Goal: Task Accomplishment & Management: Manage account settings

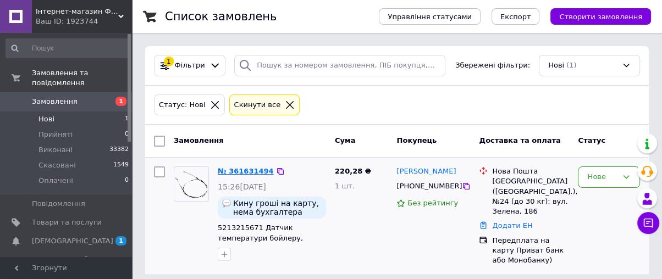
click at [232, 169] on link "№ 361631494" at bounding box center [246, 171] width 56 height 8
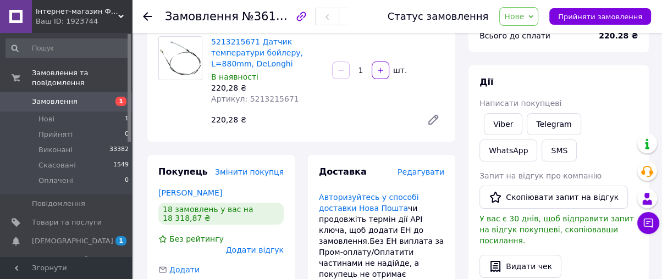
scroll to position [61, 0]
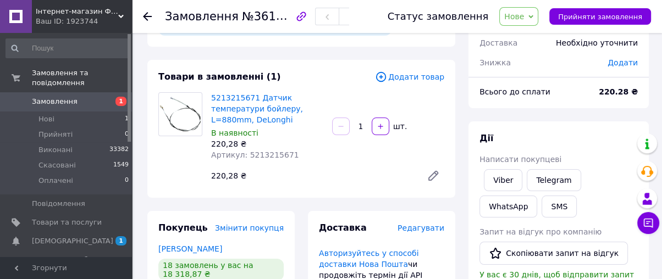
click at [538, 17] on span "Нове" at bounding box center [518, 16] width 39 height 19
click at [538, 53] on li "Виконано" at bounding box center [525, 55] width 51 height 16
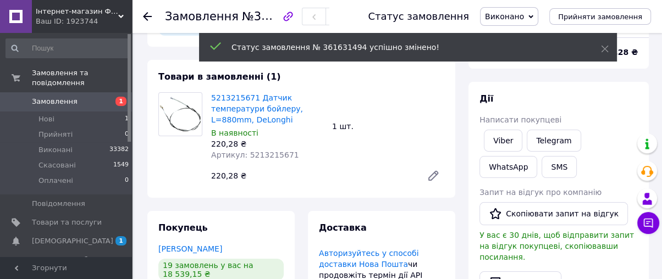
click at [148, 15] on use at bounding box center [147, 16] width 9 height 9
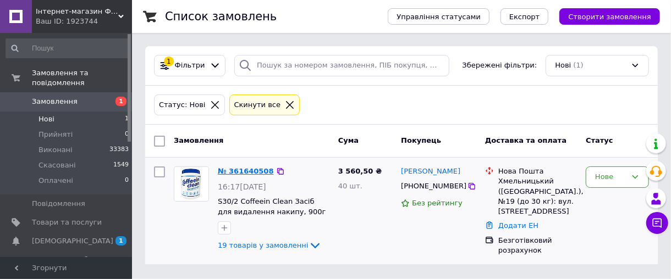
click at [258, 168] on link "№ 361640508" at bounding box center [246, 171] width 56 height 8
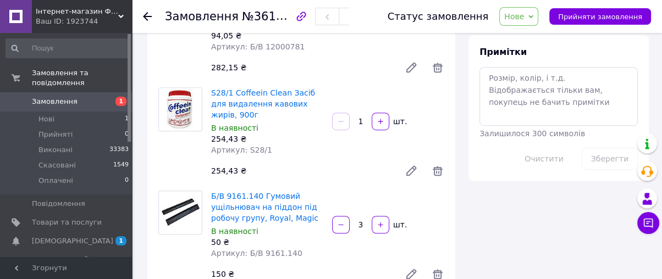
scroll to position [611, 0]
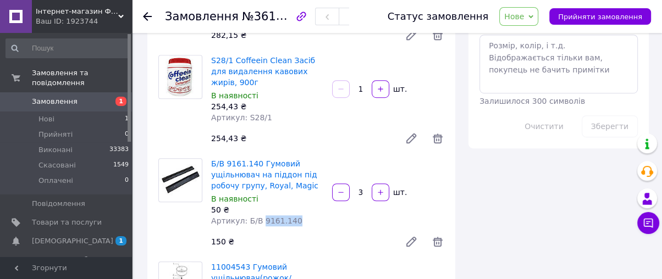
drag, startPoint x: 289, startPoint y: 178, endPoint x: 259, endPoint y: 180, distance: 29.8
click at [259, 216] on div "Артикул: Б/В 9161.140" at bounding box center [267, 221] width 112 height 11
copy span "9161.140"
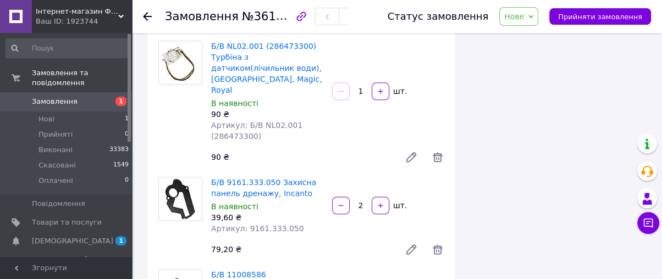
scroll to position [1100, 0]
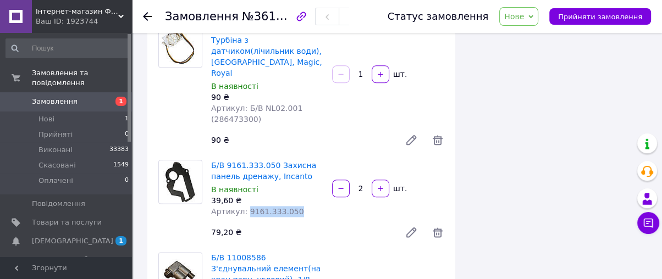
drag, startPoint x: 288, startPoint y: 122, endPoint x: 244, endPoint y: 129, distance: 44.0
click at [244, 206] on div "Артикул: 9161.333.050" at bounding box center [267, 211] width 112 height 11
copy span "9161.333.050"
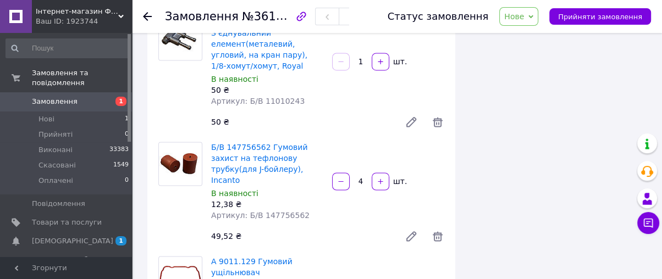
scroll to position [1527, 0]
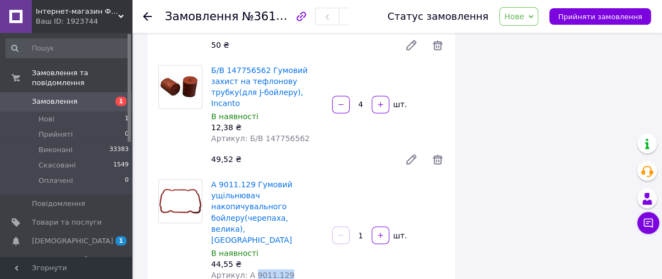
drag, startPoint x: 282, startPoint y: 130, endPoint x: 251, endPoint y: 134, distance: 31.0
click at [251, 269] on div "Артикул: А 9011.129 (145854259)" at bounding box center [267, 280] width 112 height 22
copy span "9011.129"
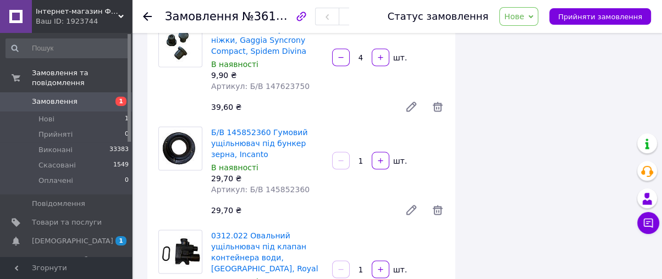
scroll to position [1833, 0]
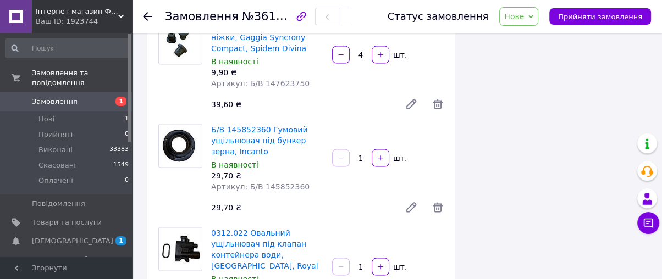
drag, startPoint x: 271, startPoint y: 146, endPoint x: 244, endPoint y: 150, distance: 26.6
copy span "0312.022"
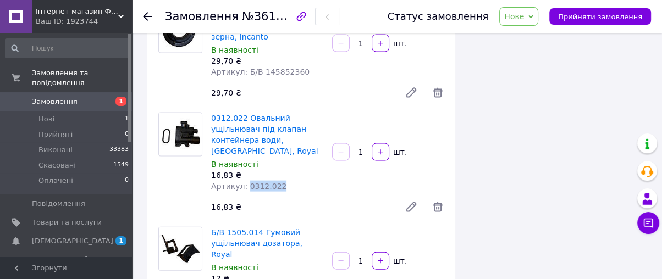
scroll to position [1955, 0]
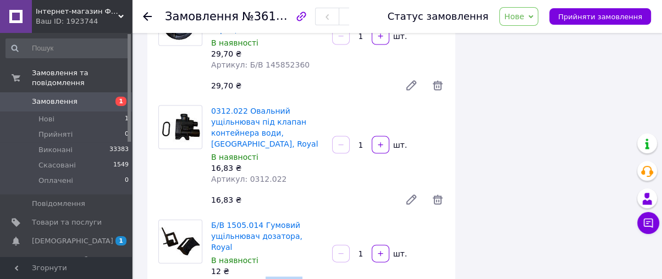
drag, startPoint x: 288, startPoint y: 114, endPoint x: 259, endPoint y: 122, distance: 29.6
click at [259, 277] on div "Артикул: Б/В 1505.014" at bounding box center [267, 282] width 112 height 11
copy span "1505.014"
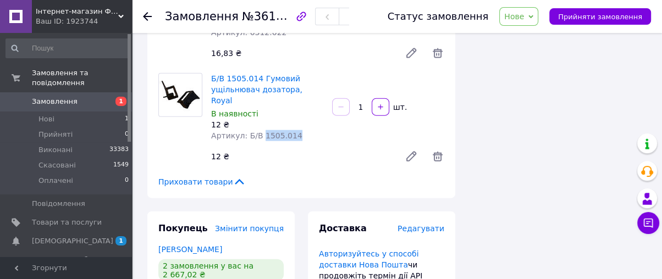
scroll to position [2200, 0]
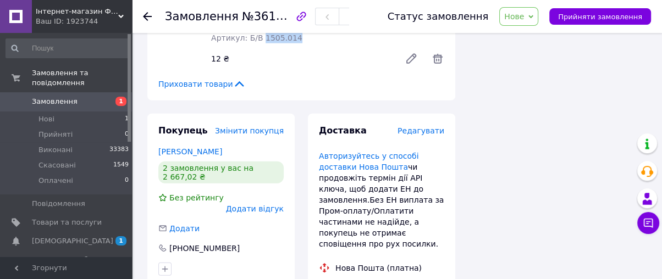
click at [517, 16] on span "Нове" at bounding box center [514, 16] width 20 height 9
click at [526, 54] on li "Виконано" at bounding box center [525, 55] width 51 height 16
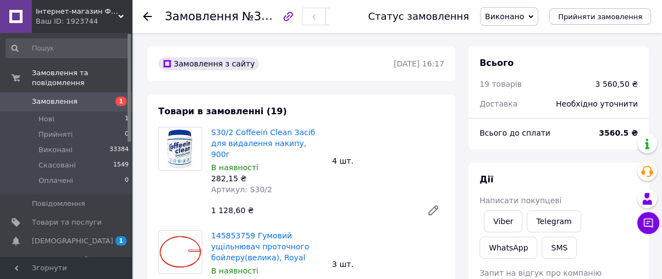
scroll to position [2199, 0]
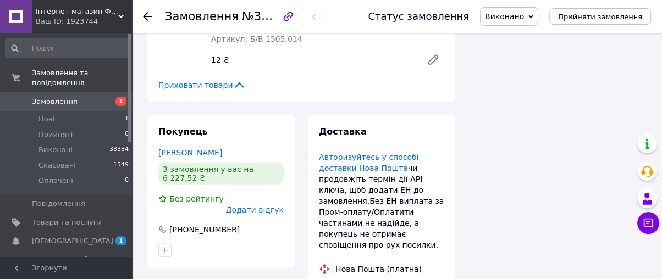
click at [146, 13] on icon at bounding box center [147, 16] width 9 height 9
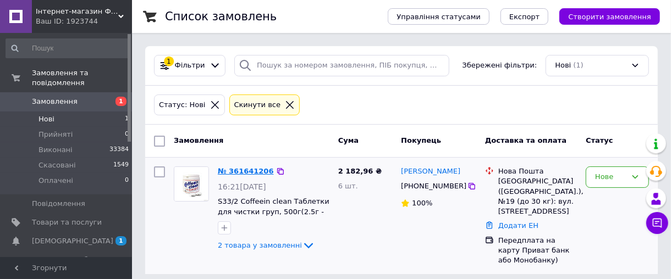
click at [238, 170] on link "№ 361641206" at bounding box center [246, 171] width 56 height 8
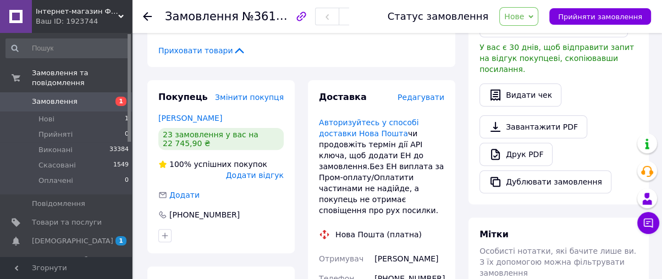
scroll to position [305, 0]
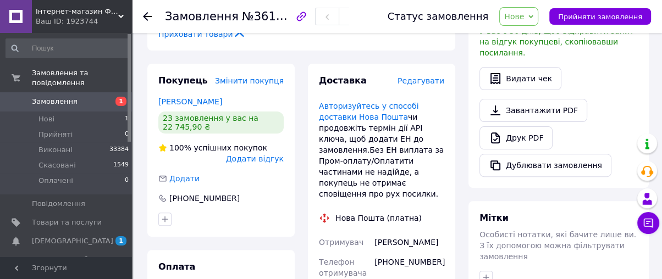
click at [524, 18] on span "Нове" at bounding box center [514, 16] width 20 height 9
click at [525, 33] on li "Прийнято" at bounding box center [525, 38] width 51 height 16
click at [149, 15] on icon at bounding box center [147, 16] width 9 height 9
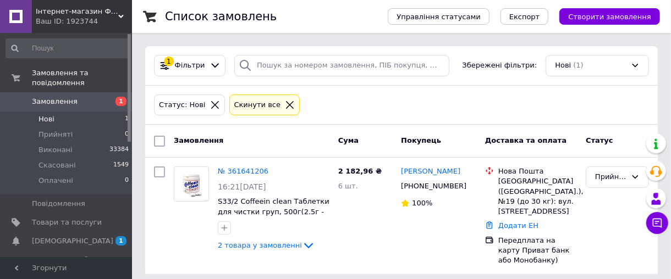
click at [49, 114] on span "Нові" at bounding box center [46, 119] width 16 height 10
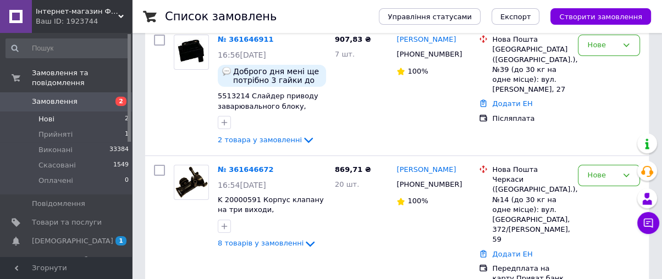
scroll to position [147, 0]
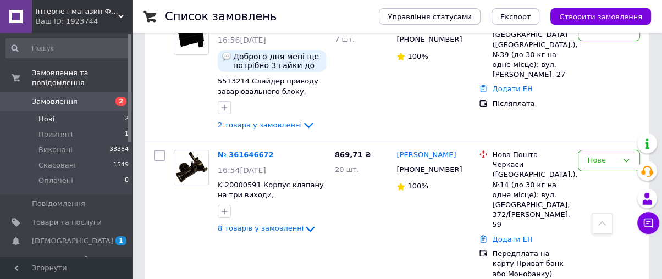
click at [254, 151] on link "№ 361646672" at bounding box center [246, 155] width 56 height 8
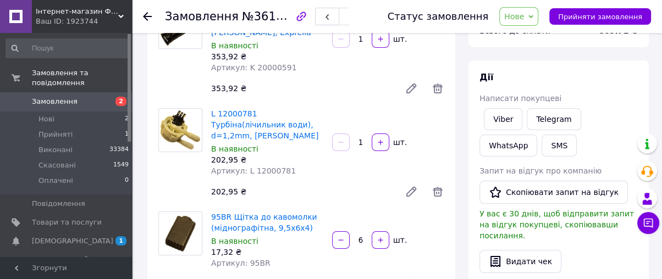
scroll to position [183, 0]
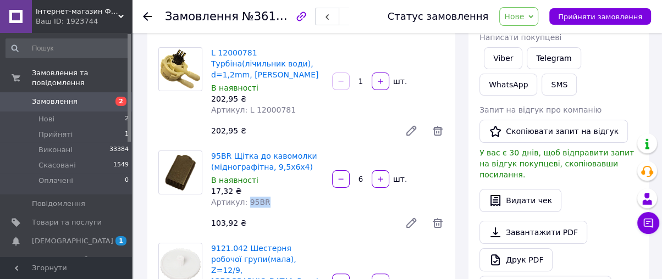
drag, startPoint x: 260, startPoint y: 177, endPoint x: 244, endPoint y: 178, distance: 16.0
click at [244, 198] on span "Артикул: 95BR" at bounding box center [240, 202] width 59 height 9
copy span "95BR"
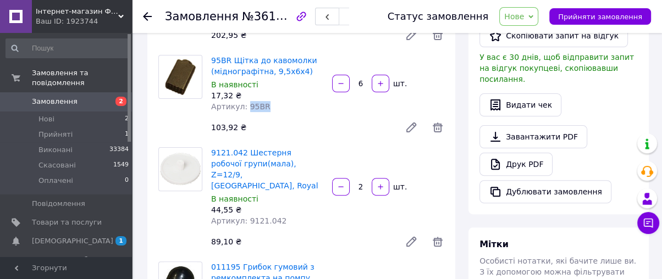
scroll to position [305, 0]
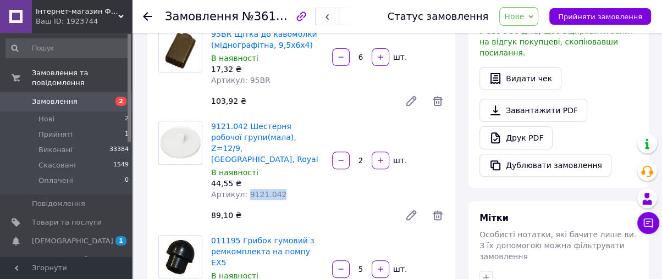
drag, startPoint x: 274, startPoint y: 163, endPoint x: 243, endPoint y: 163, distance: 31.3
click at [243, 190] on span "Артикул: 9121.042" at bounding box center [248, 194] width 75 height 9
copy span "9121.042"
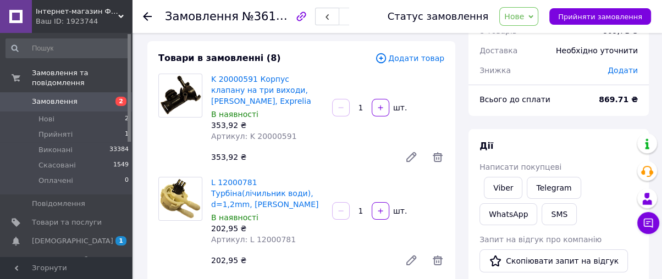
scroll to position [183, 0]
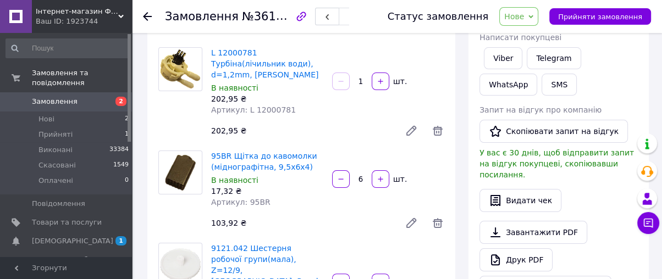
click at [524, 13] on span "Нове" at bounding box center [514, 16] width 20 height 9
click at [535, 58] on li "Виконано" at bounding box center [525, 55] width 51 height 16
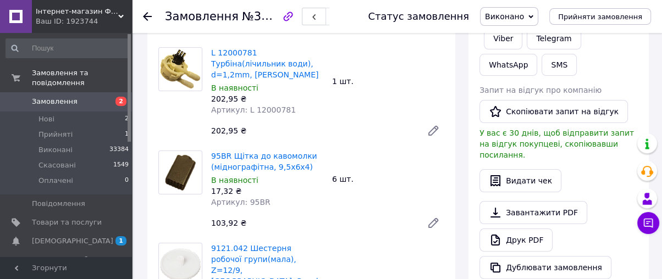
click at [144, 14] on icon at bounding box center [147, 16] width 9 height 9
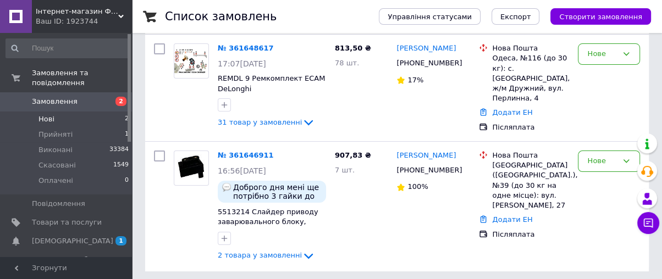
scroll to position [124, 0]
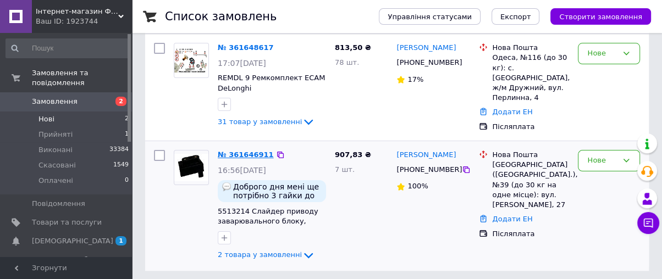
click at [250, 151] on link "№ 361646911" at bounding box center [246, 155] width 56 height 8
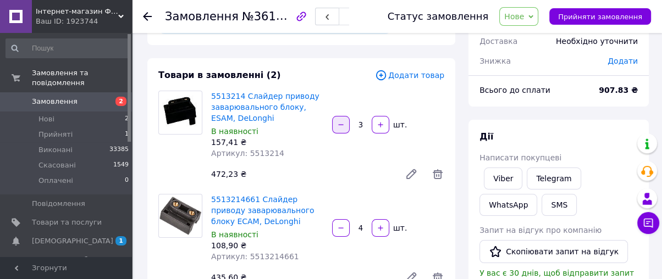
scroll to position [124, 0]
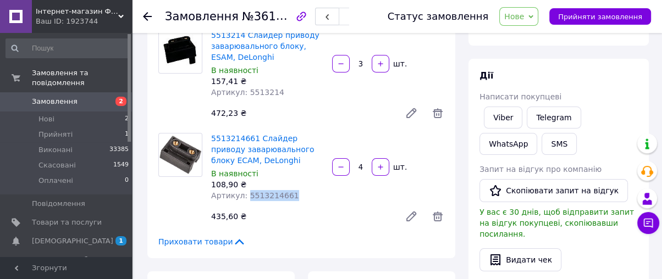
drag, startPoint x: 286, startPoint y: 195, endPoint x: 244, endPoint y: 194, distance: 42.4
click at [244, 194] on div "Артикул: 5513214661" at bounding box center [267, 195] width 112 height 11
copy span "5513214661"
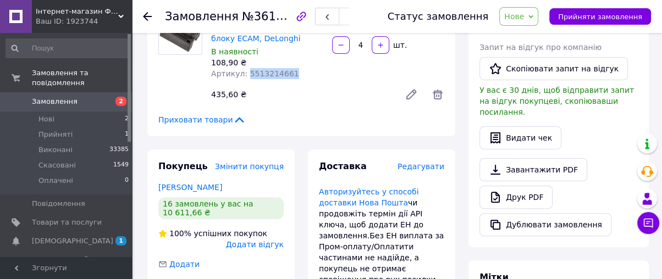
scroll to position [368, 0]
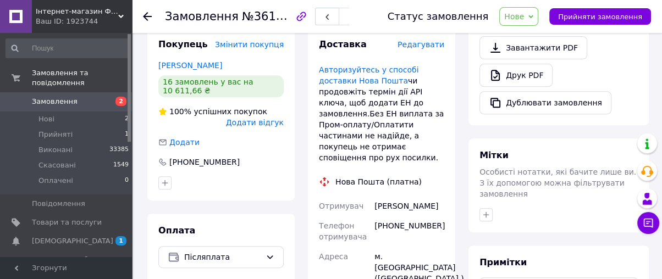
drag, startPoint x: 529, startPoint y: 14, endPoint x: 522, endPoint y: 30, distance: 17.5
click at [524, 15] on span "Нове" at bounding box center [514, 16] width 20 height 9
click at [531, 59] on li "Виконано" at bounding box center [525, 55] width 51 height 16
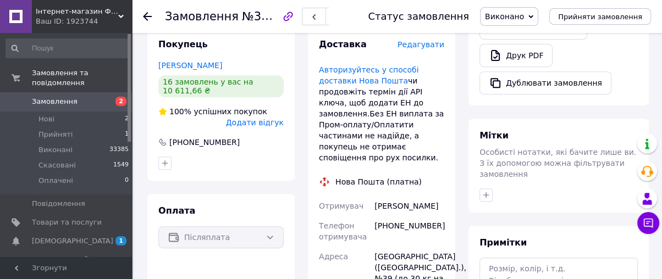
click at [149, 11] on div at bounding box center [147, 16] width 9 height 11
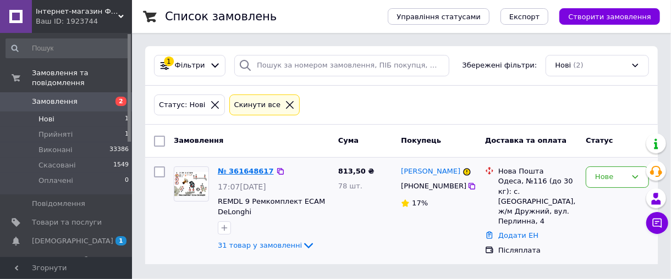
click at [246, 171] on link "№ 361648617" at bounding box center [246, 171] width 56 height 8
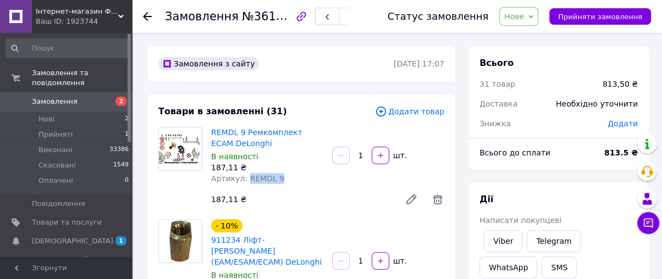
drag, startPoint x: 277, startPoint y: 174, endPoint x: 247, endPoint y: 179, distance: 29.7
click at [244, 181] on div "Артикул: REMDL 9" at bounding box center [267, 178] width 112 height 11
copy span "REMDL 9"
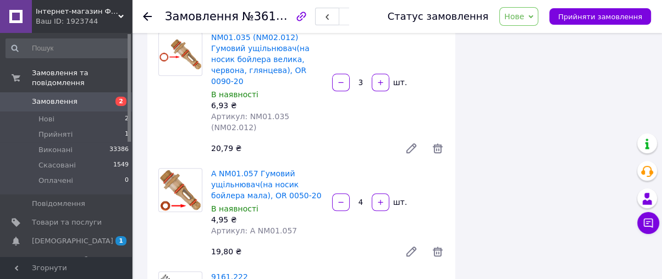
scroll to position [1038, 0]
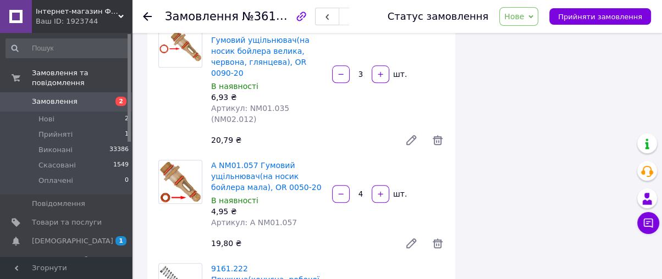
drag, startPoint x: 276, startPoint y: 222, endPoint x: 243, endPoint y: 225, distance: 32.6
copy span "9161.222"
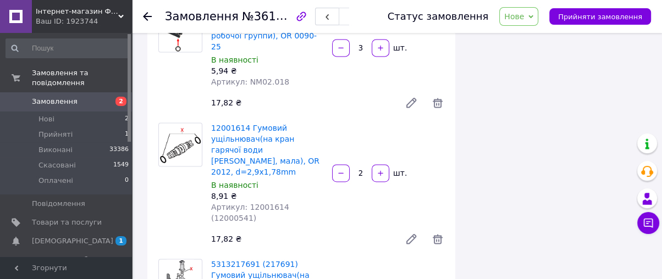
scroll to position [1466, 0]
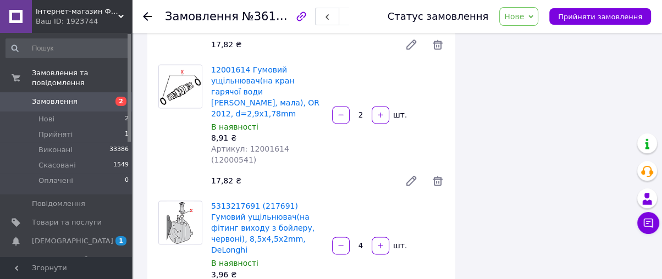
drag, startPoint x: 291, startPoint y: 129, endPoint x: 244, endPoint y: 131, distance: 47.9
copy span "5313217691"
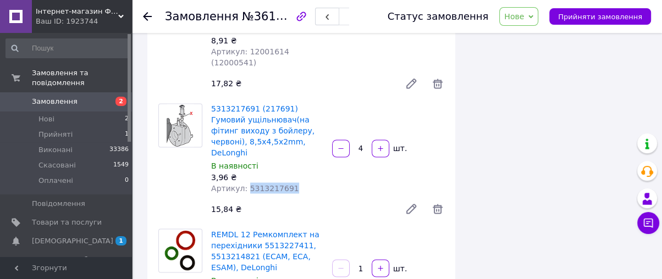
scroll to position [1588, 0]
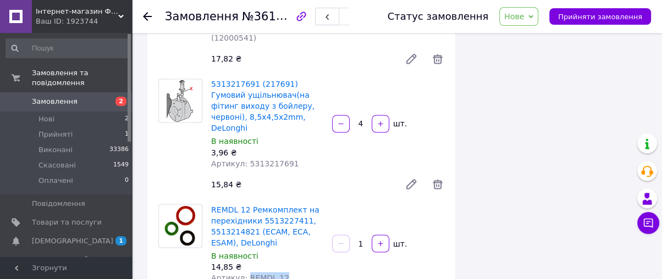
drag, startPoint x: 279, startPoint y: 119, endPoint x: 244, endPoint y: 123, distance: 35.3
click at [244, 272] on div "Артикул: REMDL 12" at bounding box center [267, 277] width 112 height 11
copy span "REMDL 12"
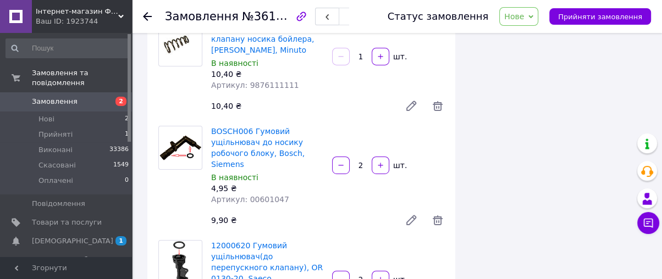
scroll to position [3055, 0]
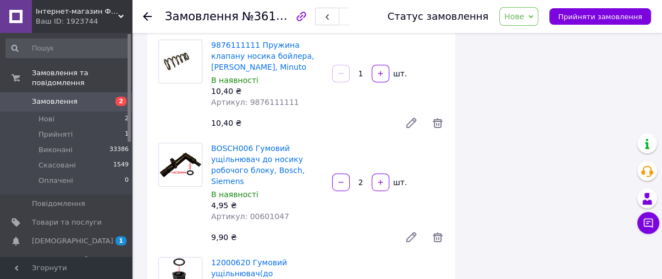
drag, startPoint x: 261, startPoint y: 150, endPoint x: 243, endPoint y: 151, distance: 18.2
copy span "J-004"
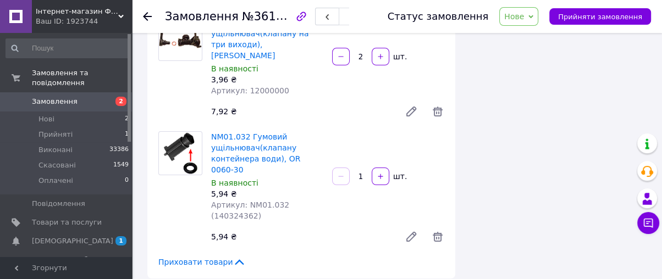
scroll to position [3556, 0]
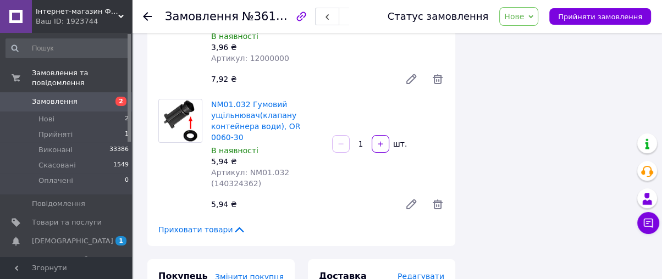
drag, startPoint x: 523, startPoint y: 13, endPoint x: 536, endPoint y: 27, distance: 19.9
click at [524, 13] on span "Нове" at bounding box center [514, 16] width 20 height 9
click at [535, 56] on li "Виконано" at bounding box center [525, 55] width 51 height 16
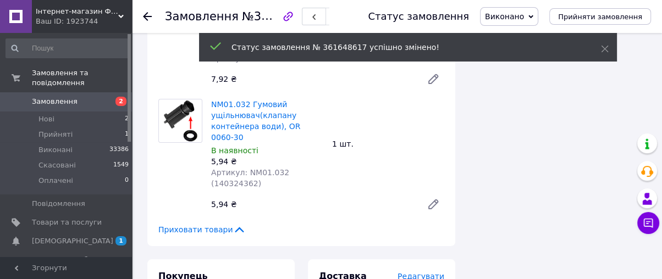
drag, startPoint x: 147, startPoint y: 15, endPoint x: 218, endPoint y: 25, distance: 71.6
click at [147, 15] on icon at bounding box center [147, 16] width 9 height 9
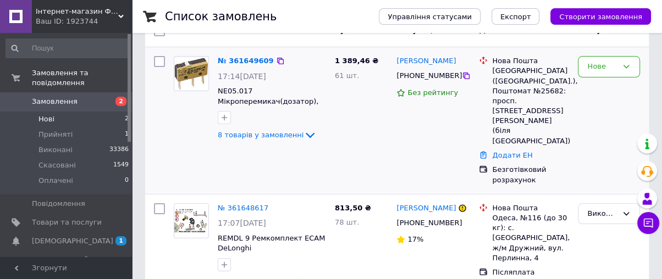
scroll to position [49, 0]
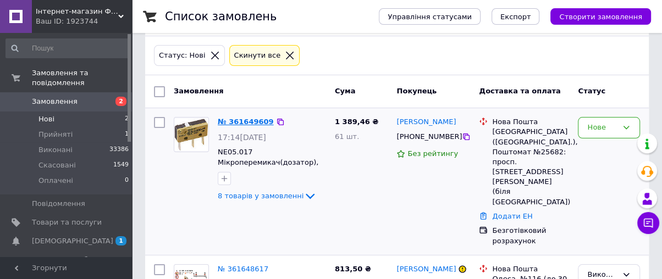
click at [252, 121] on link "№ 361649609" at bounding box center [246, 122] width 56 height 8
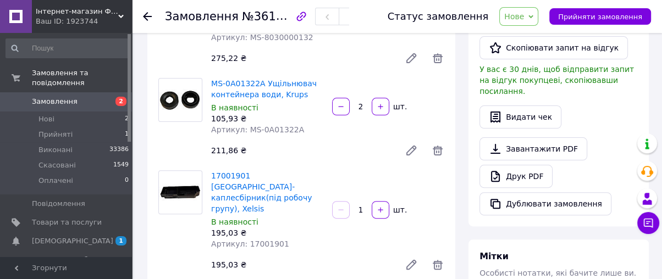
scroll to position [244, 0]
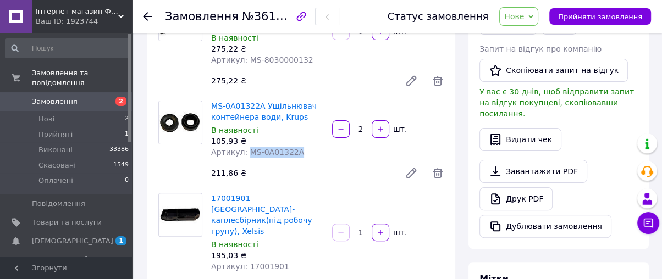
drag, startPoint x: 293, startPoint y: 141, endPoint x: 244, endPoint y: 139, distance: 49.5
click at [244, 147] on div "Артикул: MS-0A01322A" at bounding box center [267, 152] width 112 height 11
copy span "MS-0A01322A"
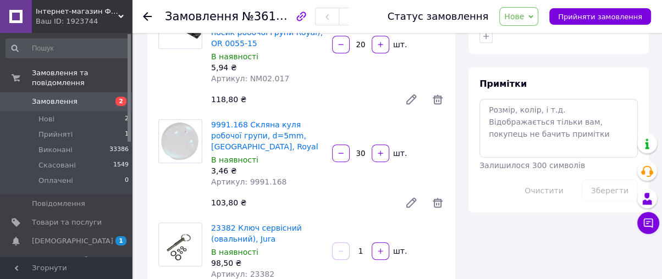
scroll to position [550, 0]
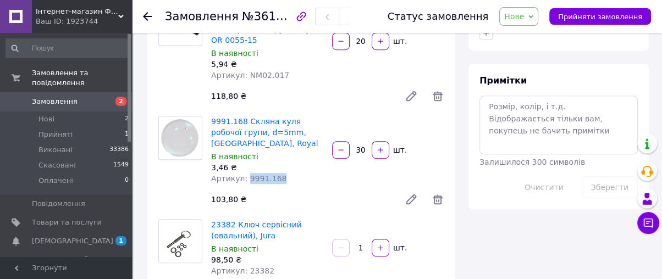
drag, startPoint x: 274, startPoint y: 147, endPoint x: 243, endPoint y: 148, distance: 31.9
click at [243, 173] on div "Артикул: 9991.168" at bounding box center [267, 178] width 112 height 11
copy span "9991.168"
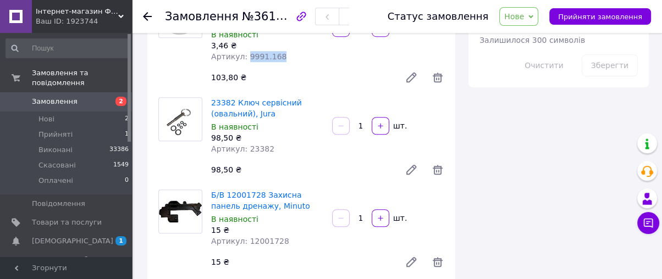
scroll to position [733, 0]
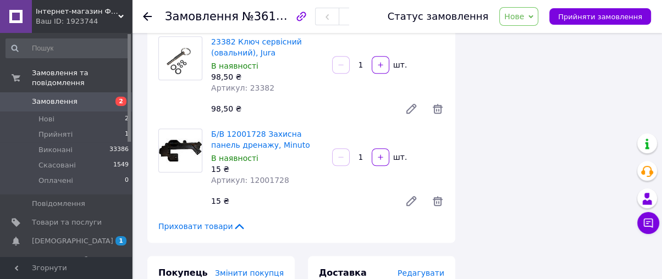
click at [536, 23] on span "Нове" at bounding box center [518, 16] width 39 height 19
click at [531, 58] on li "Виконано" at bounding box center [525, 55] width 51 height 16
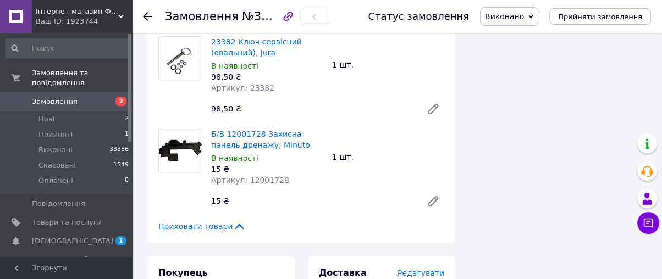
click at [145, 16] on use at bounding box center [147, 16] width 9 height 9
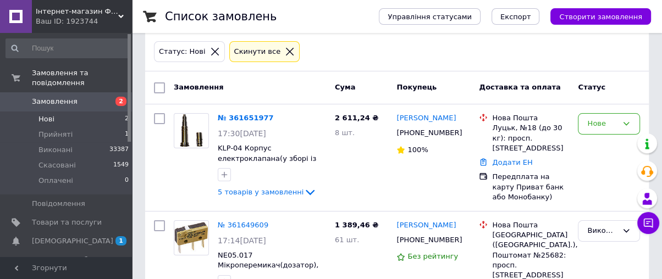
scroll to position [36, 0]
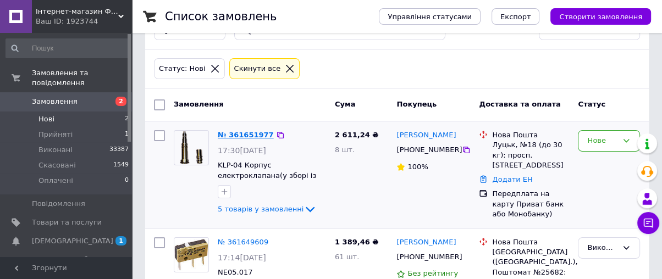
click at [239, 132] on link "№ 361651977" at bounding box center [246, 135] width 56 height 8
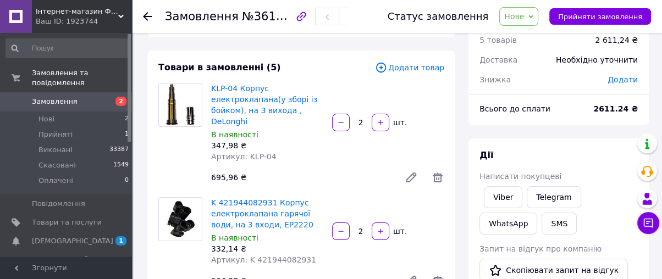
scroll to position [61, 0]
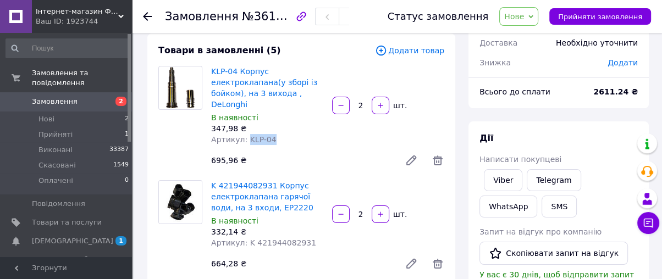
drag, startPoint x: 263, startPoint y: 137, endPoint x: 245, endPoint y: 137, distance: 18.7
click at [245, 137] on div "Артикул: KLP-04" at bounding box center [267, 139] width 112 height 11
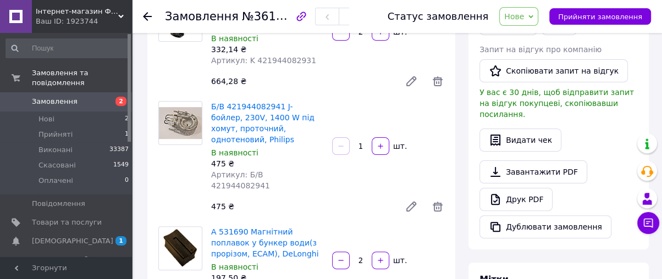
scroll to position [244, 0]
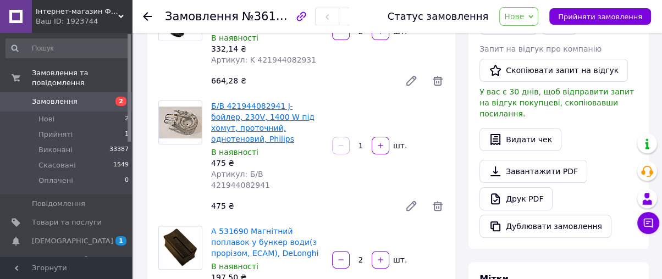
click at [248, 105] on link "Б/В 421944082941 J-бойлер, 230V, 1400 W під хомут, проточний, однотеновий, Phil…" at bounding box center [262, 123] width 103 height 42
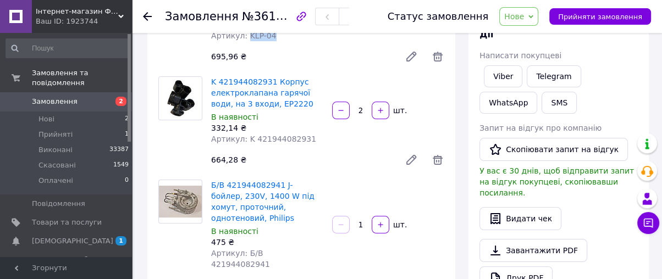
scroll to position [183, 0]
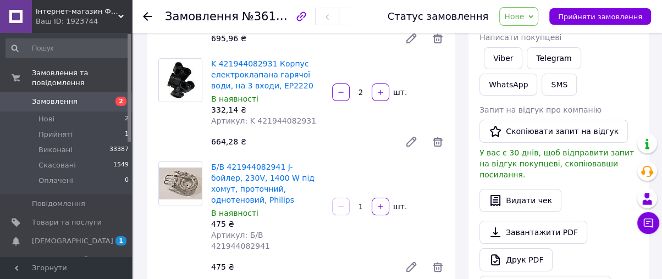
click at [524, 16] on span "Нове" at bounding box center [514, 16] width 20 height 9
click at [434, 262] on icon at bounding box center [437, 267] width 13 height 13
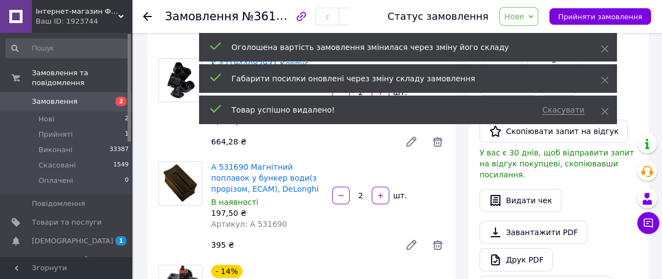
click at [536, 16] on span "Нове" at bounding box center [518, 16] width 39 height 19
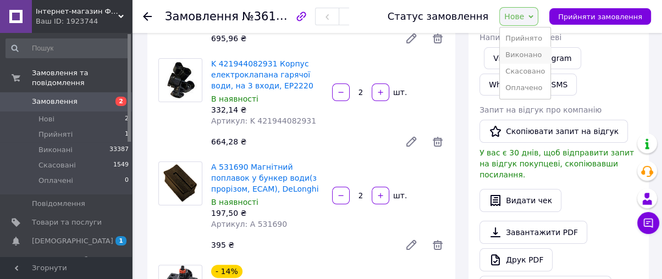
click at [533, 61] on li "Виконано" at bounding box center [525, 55] width 51 height 16
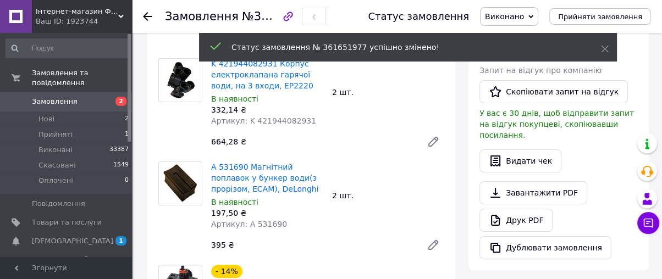
click at [146, 16] on use at bounding box center [147, 16] width 9 height 9
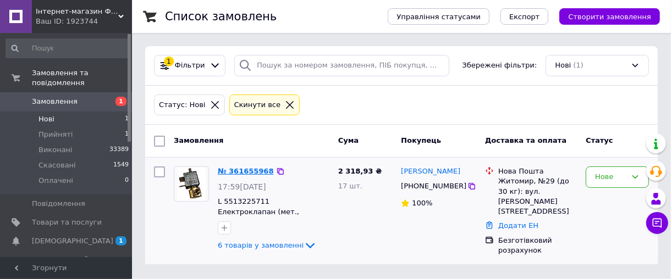
click at [251, 169] on link "№ 361655968" at bounding box center [246, 171] width 56 height 8
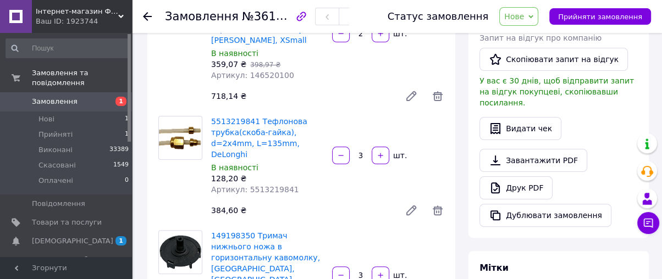
scroll to position [244, 0]
